Goal: Transaction & Acquisition: Obtain resource

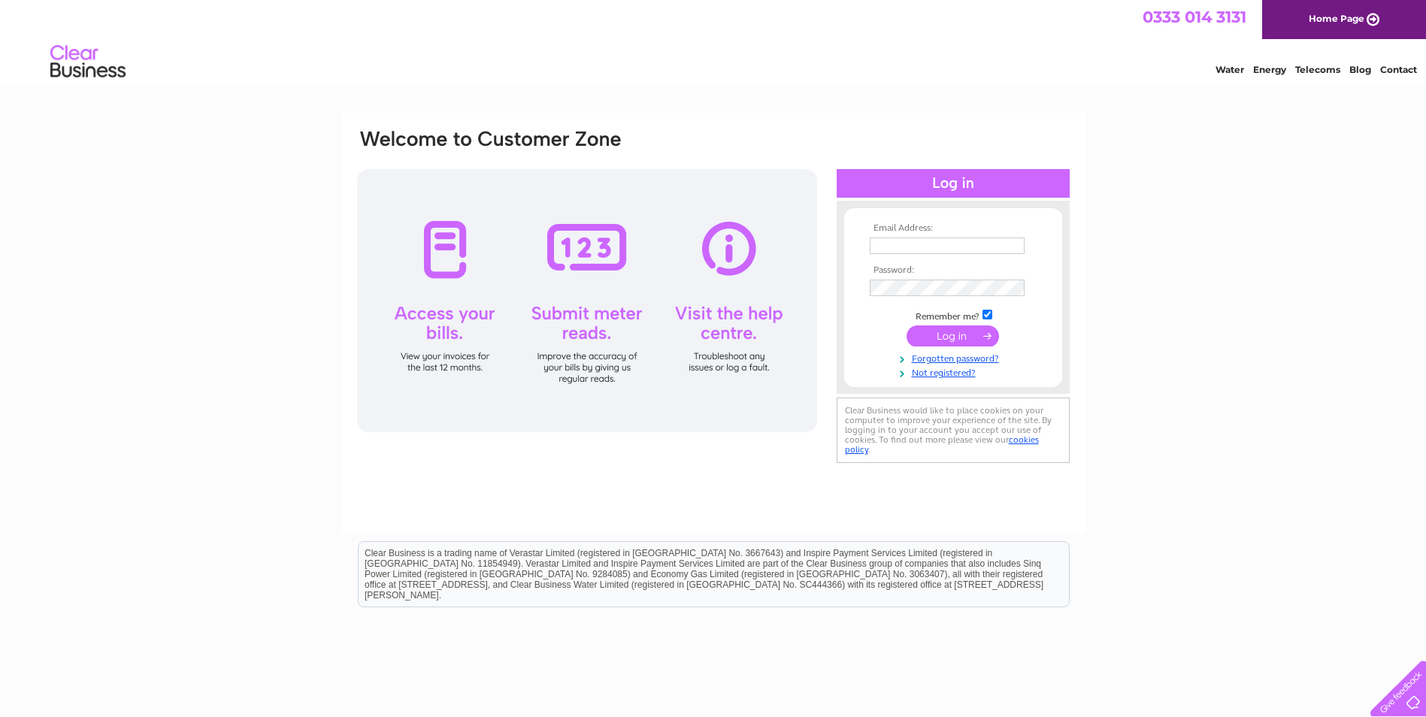
type input "office@whiteburn.co.uk"
click at [960, 337] on input "submit" at bounding box center [952, 335] width 92 height 21
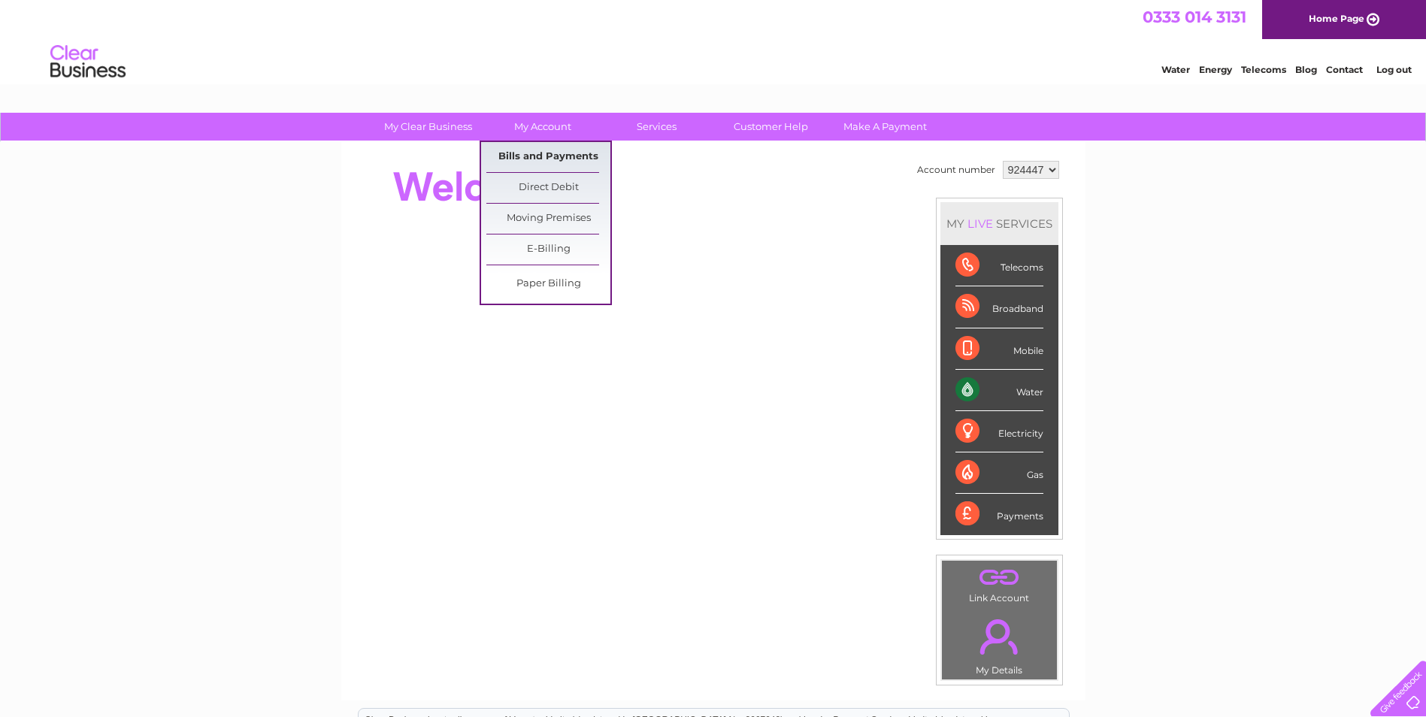
click at [510, 147] on link "Bills and Payments" at bounding box center [548, 157] width 124 height 30
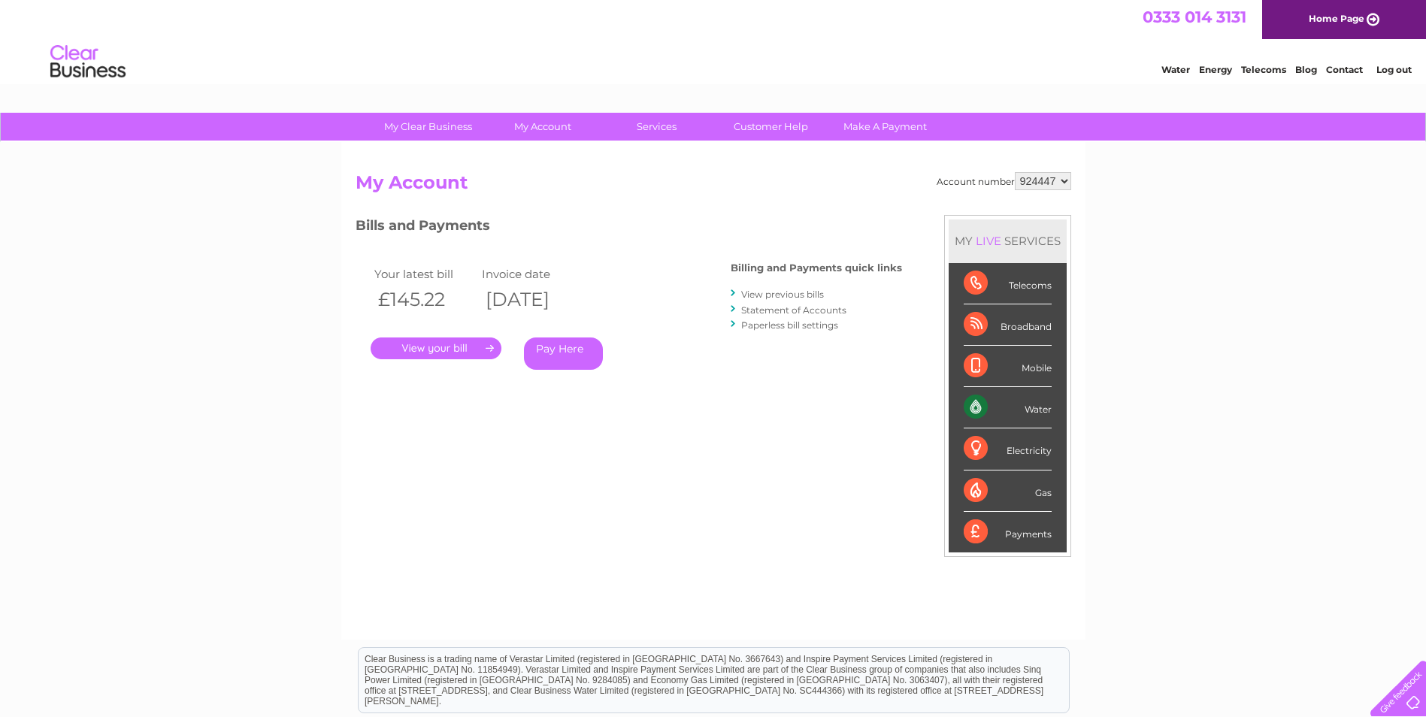
click at [461, 352] on link "." at bounding box center [436, 348] width 131 height 22
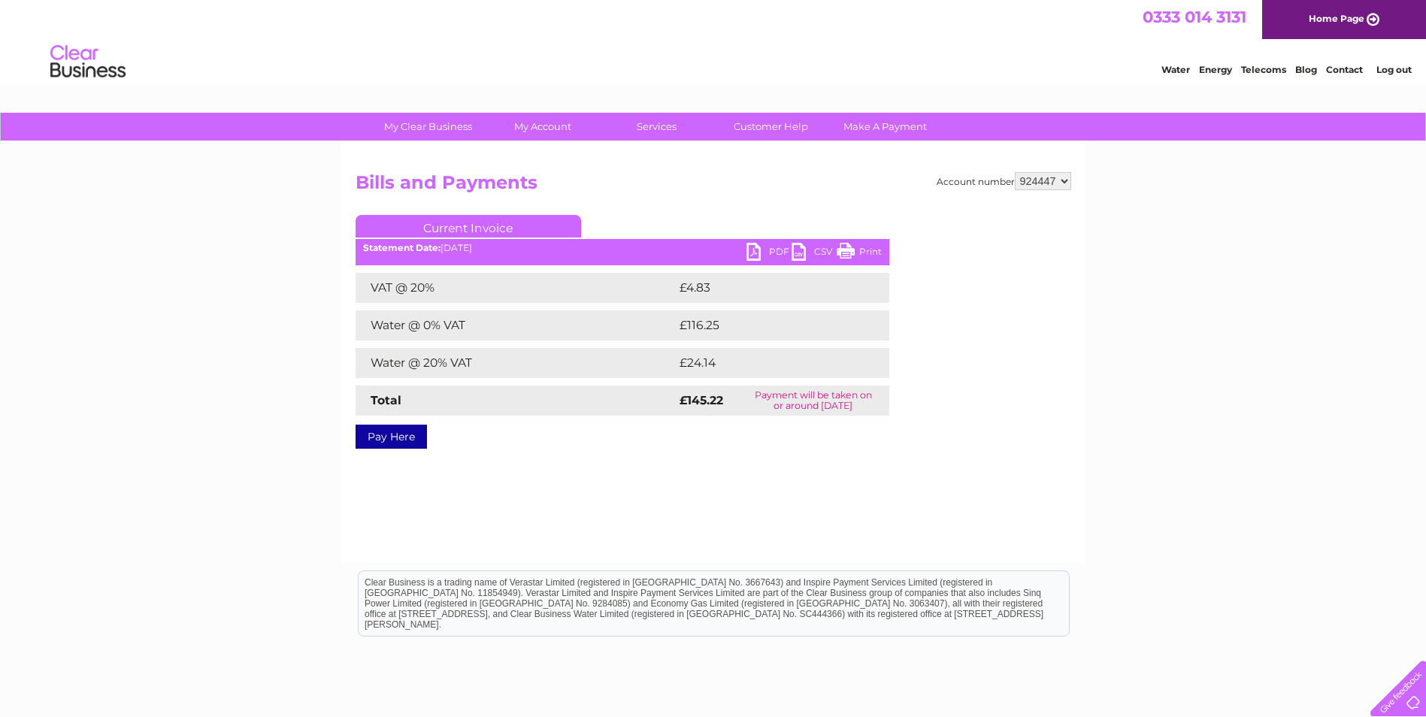
click at [770, 253] on link "PDF" at bounding box center [768, 254] width 45 height 22
